Goal: Navigation & Orientation: Find specific page/section

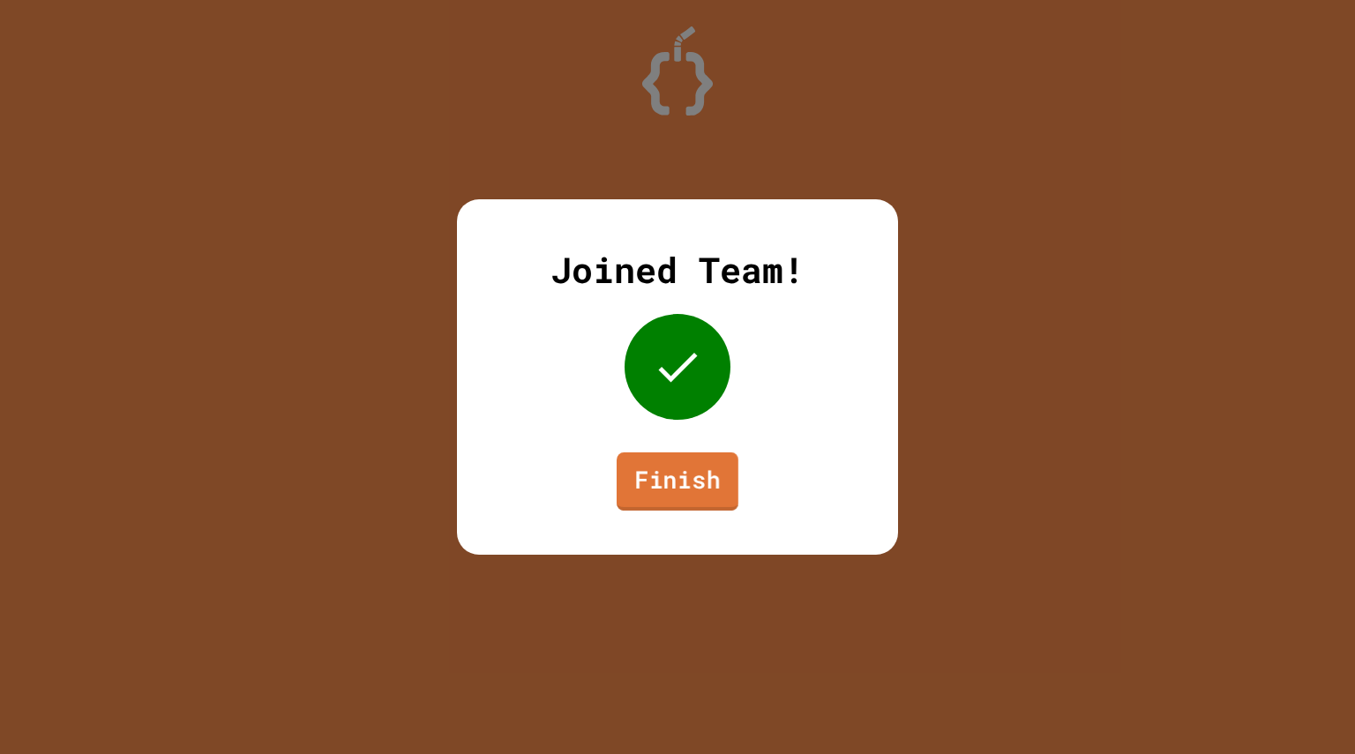
click at [662, 481] on link "Finish" at bounding box center [678, 482] width 122 height 58
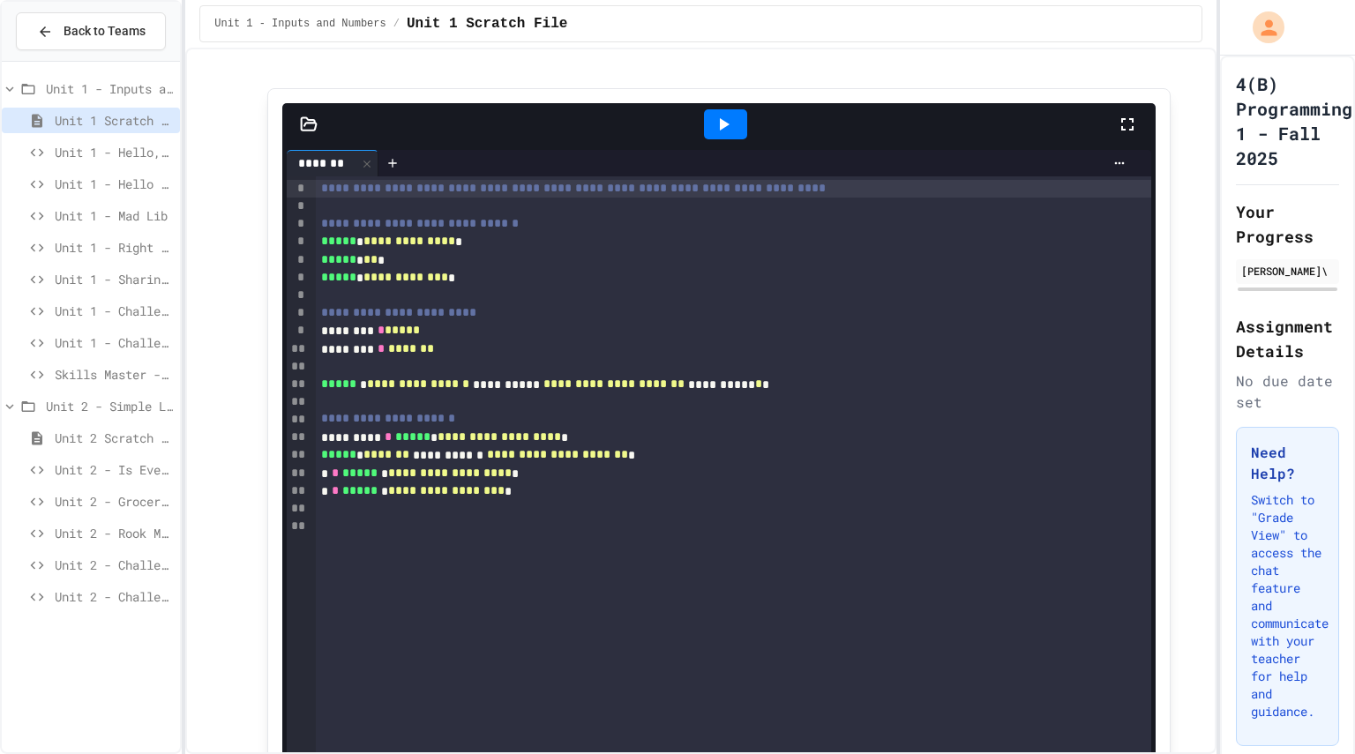
click at [146, 491] on div "Unit 2 - Grocery Tracker" at bounding box center [91, 502] width 178 height 26
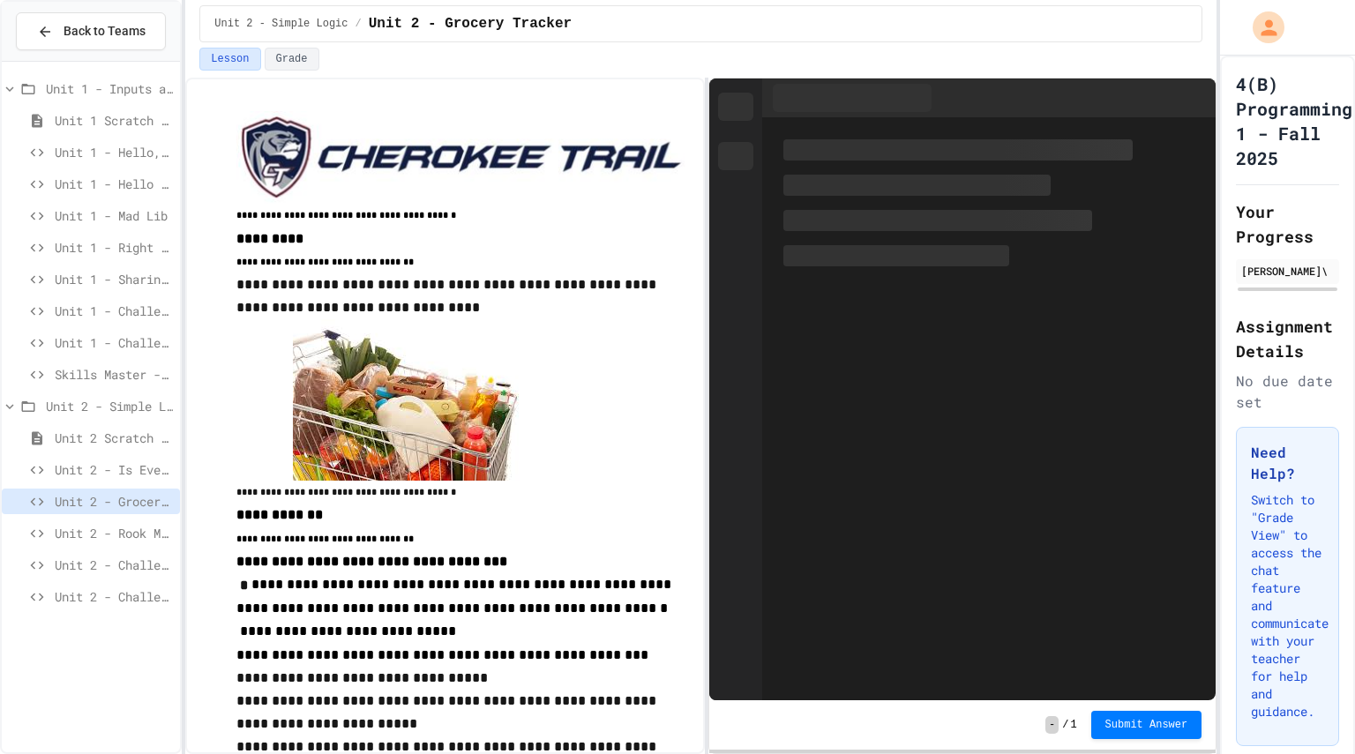
click at [141, 534] on span "Unit 2 - Rook Move" at bounding box center [114, 533] width 118 height 19
